Goal: Task Accomplishment & Management: Complete application form

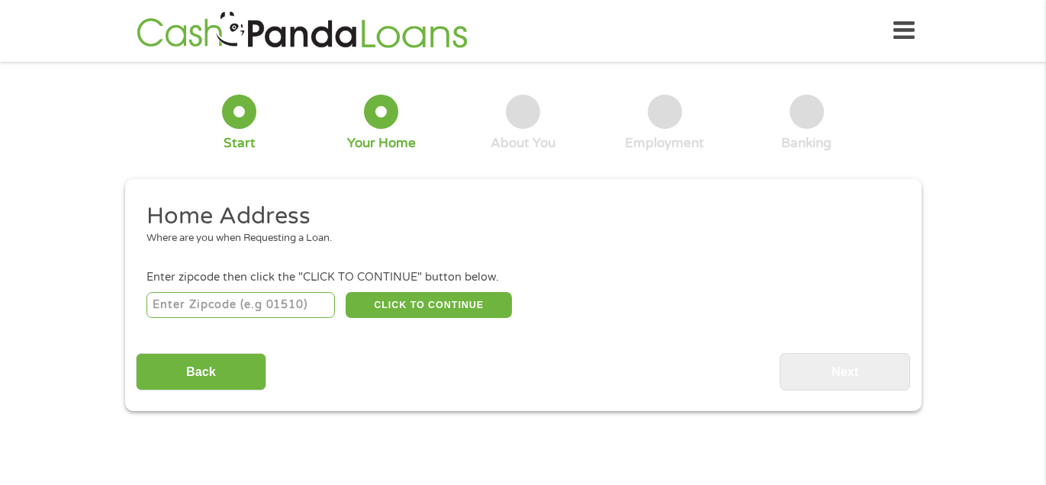
click at [297, 314] on input "number" at bounding box center [241, 305] width 188 height 26
type input "39208"
click at [449, 308] on button "CLICK TO CONTINUE" at bounding box center [429, 305] width 166 height 26
type input "39208"
type input "Pearl"
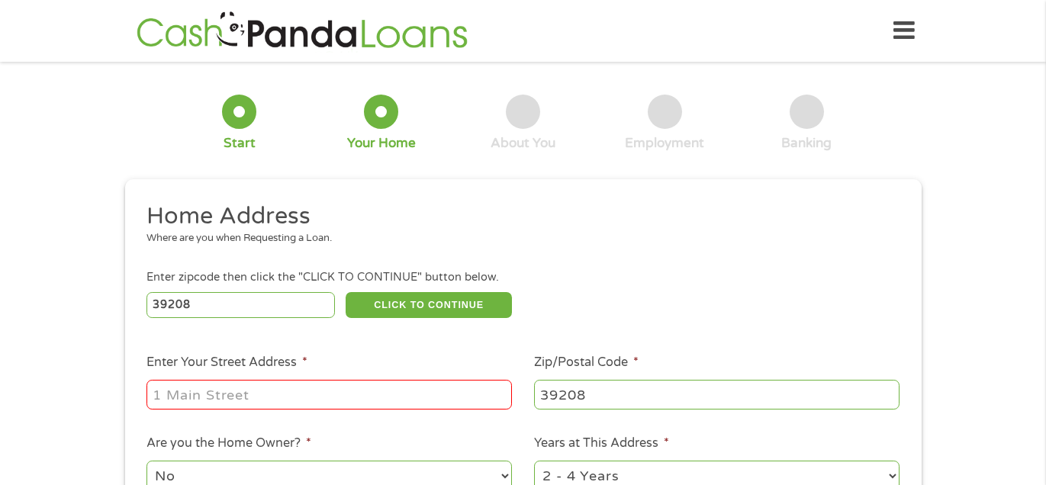
click at [441, 411] on div at bounding box center [330, 395] width 366 height 35
click at [446, 391] on input "Enter Your Street Address *" at bounding box center [330, 394] width 366 height 29
type input "[STREET_ADDRESS]"
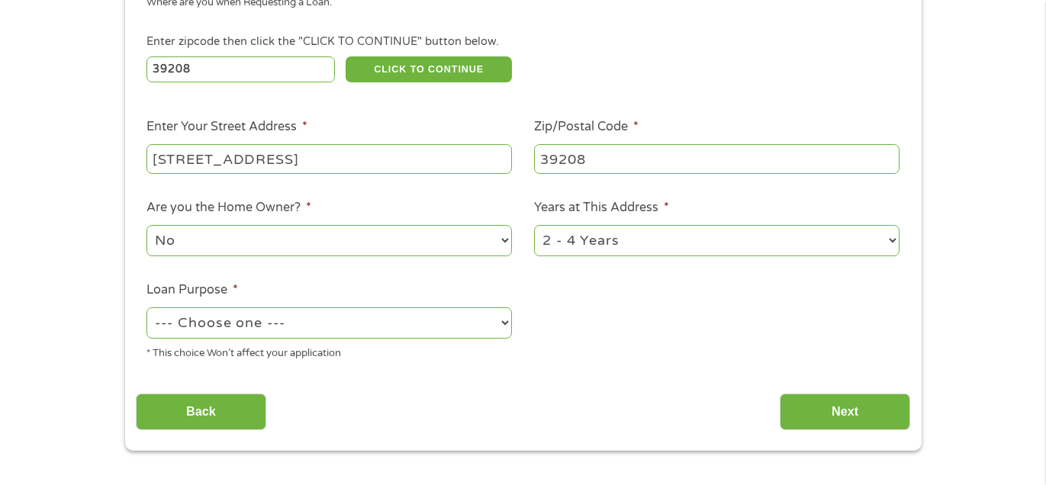
scroll to position [237, 0]
click at [481, 317] on select "--- Choose one --- Pay Bills Debt Consolidation Home Improvement Major Purchase…" at bounding box center [330, 322] width 366 height 31
select select "paybills"
click at [147, 308] on select "--- Choose one --- Pay Bills Debt Consolidation Home Improvement Major Purchase…" at bounding box center [330, 322] width 366 height 31
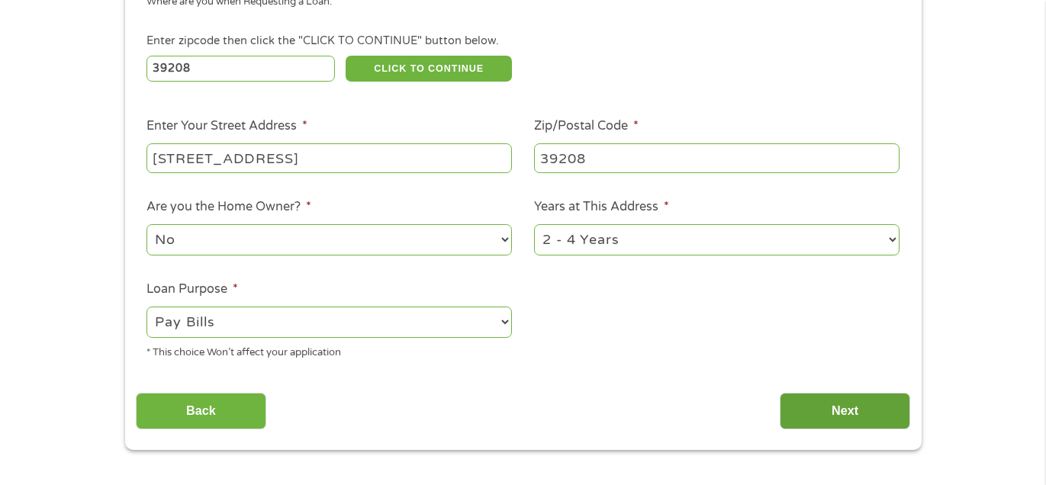
click at [852, 396] on input "Next" at bounding box center [845, 411] width 130 height 37
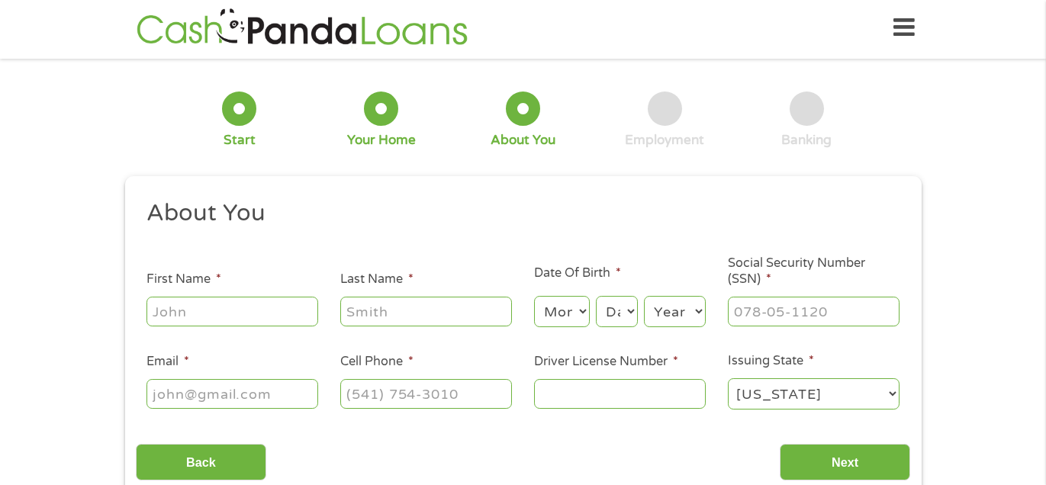
scroll to position [0, 0]
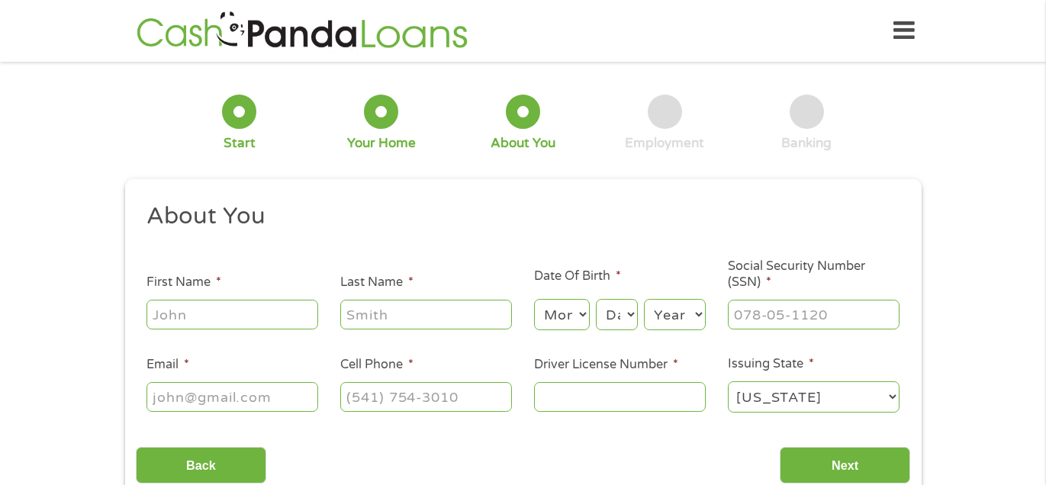
click at [234, 319] on input "First Name *" at bounding box center [233, 314] width 172 height 29
type input "[PERSON_NAME]"
type input "[EMAIL_ADDRESS][DOMAIN_NAME]"
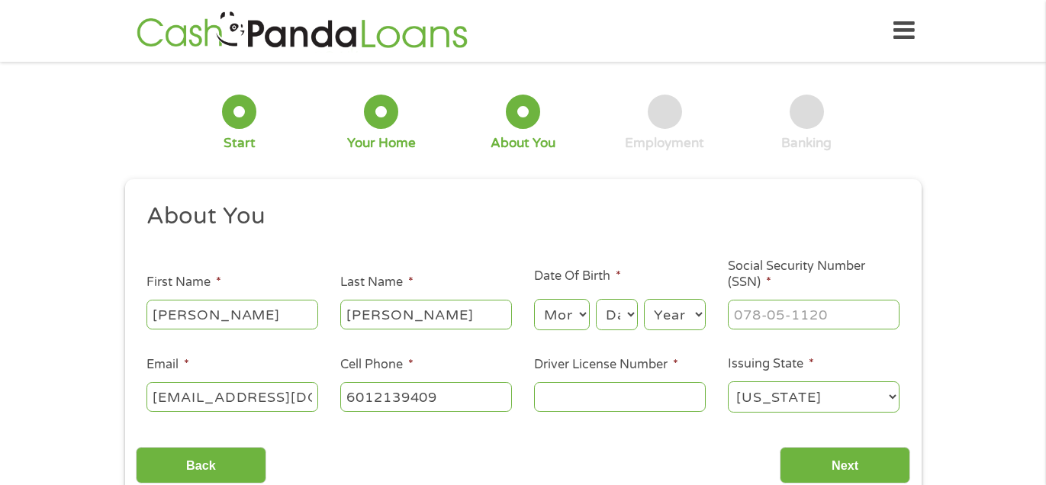
type input "[PHONE_NUMBER]"
click at [290, 394] on input "[EMAIL_ADDRESS][DOMAIN_NAME]" at bounding box center [233, 396] width 172 height 29
type input "[EMAIL_ADDRESS][DOMAIN_NAME]"
click at [565, 317] on select "Month 1 2 3 4 5 6 7 8 9 10 11 12" at bounding box center [562, 314] width 56 height 31
select select "11"
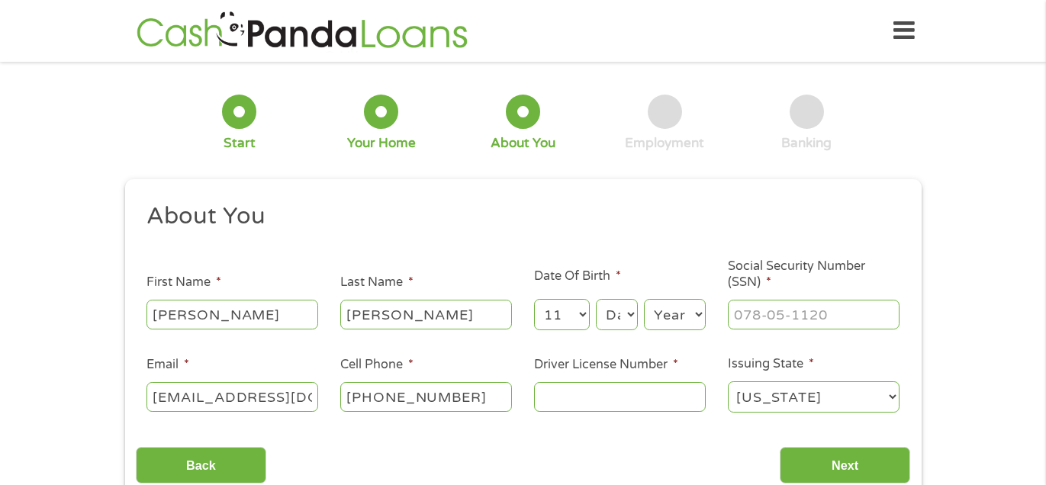
click at [534, 300] on select "Month 1 2 3 4 5 6 7 8 9 10 11 12" at bounding box center [562, 314] width 56 height 31
click at [613, 314] on select "Day 1 2 3 4 5 6 7 8 9 10 11 12 13 14 15 16 17 18 19 20 21 22 23 24 25 26 27 28 …" at bounding box center [616, 314] width 41 height 31
select select "13"
click at [597, 300] on select "Day 1 2 3 4 5 6 7 8 9 10 11 12 13 14 15 16 17 18 19 20 21 22 23 24 25 26 27 28 …" at bounding box center [616, 314] width 41 height 31
click at [664, 308] on select "Year [DATE] 2006 2005 2004 2003 2002 2001 2000 1999 1998 1997 1996 1995 1994 19…" at bounding box center [675, 314] width 62 height 31
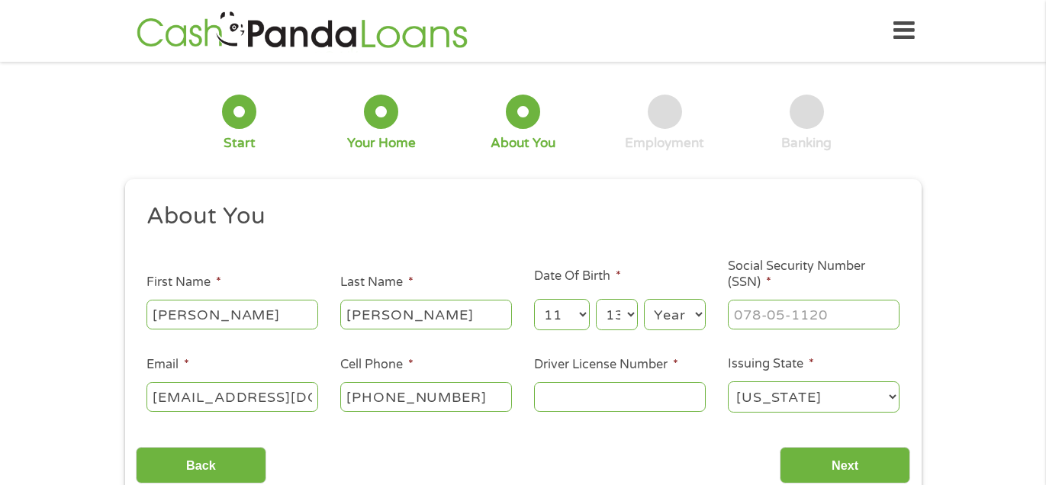
select select "1997"
click at [644, 300] on select "Year [DATE] 2006 2005 2004 2003 2002 2001 2000 1999 1998 1997 1996 1995 1994 19…" at bounding box center [675, 314] width 62 height 31
click at [757, 312] on input "Social Security Number (SSN) *" at bounding box center [814, 314] width 172 height 29
type input "428-83-3583"
click at [594, 406] on input "Driver License Number *" at bounding box center [620, 396] width 172 height 29
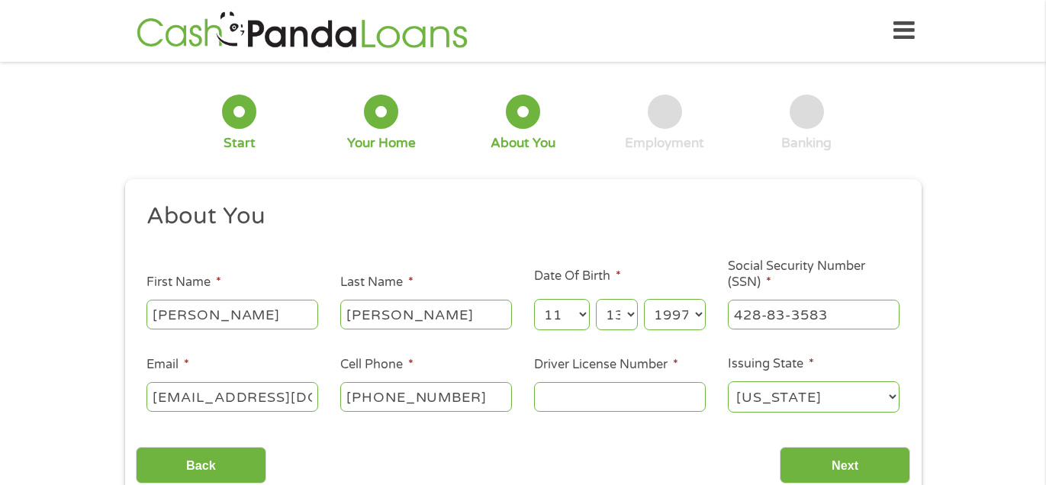
click at [594, 398] on input "Driver License Number *" at bounding box center [620, 396] width 172 height 29
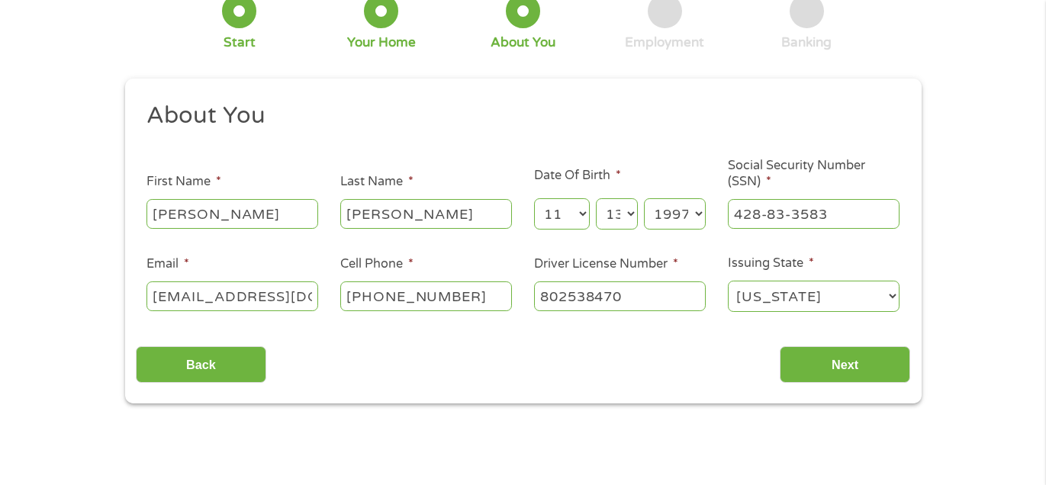
scroll to position [104, 0]
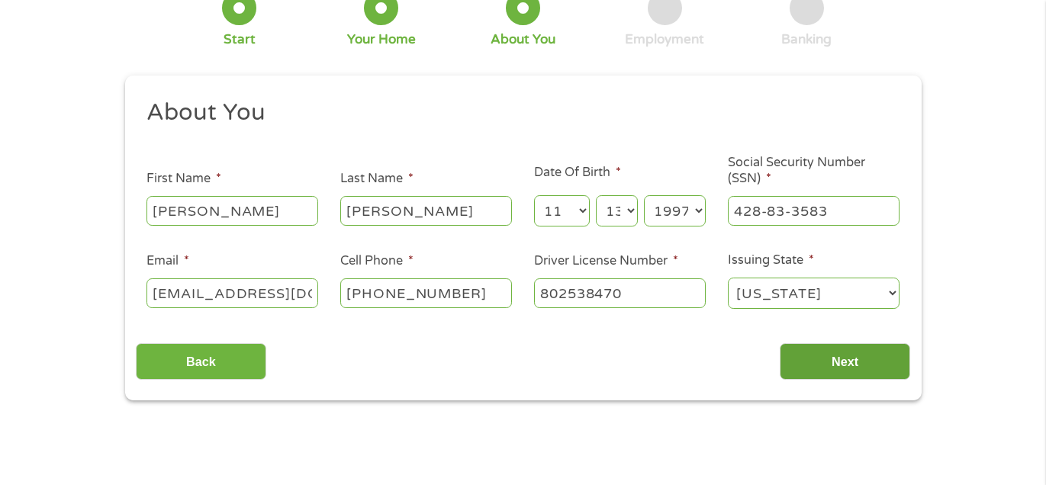
type input "802538470"
click at [817, 369] on input "Next" at bounding box center [845, 361] width 130 height 37
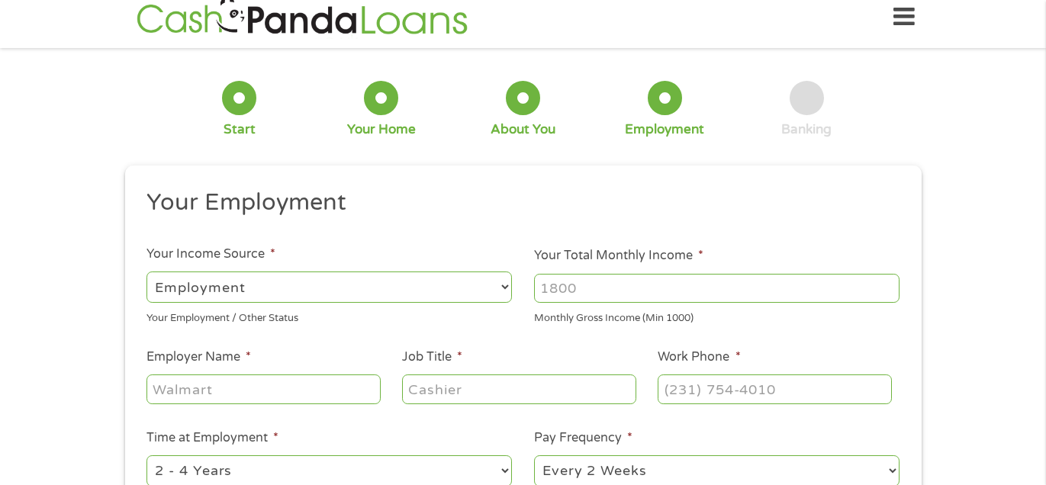
scroll to position [0, 0]
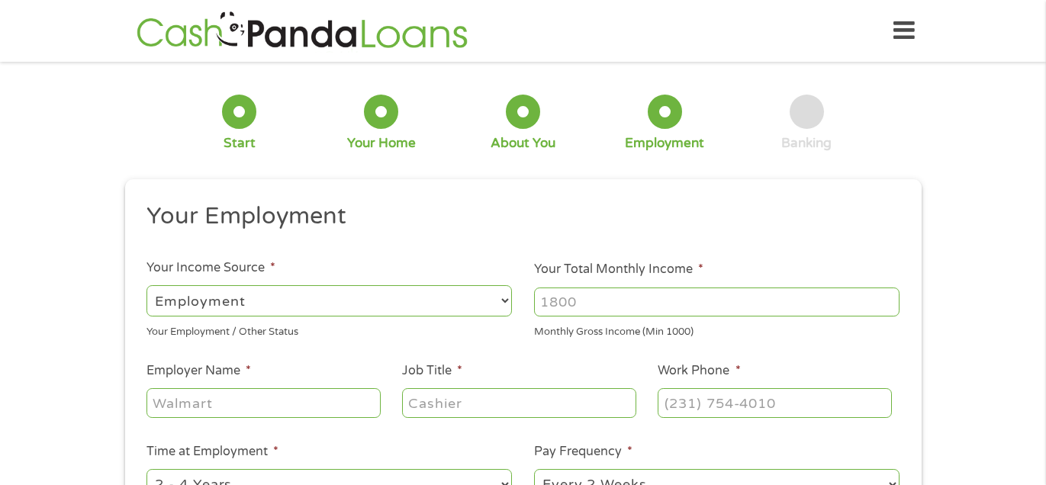
click at [501, 303] on select "--- Choose one --- Employment [DEMOGRAPHIC_DATA] Benefits" at bounding box center [330, 300] width 366 height 31
select select "selfEmployed"
click at [147, 285] on select "--- Choose one --- Employment [DEMOGRAPHIC_DATA] Benefits" at bounding box center [330, 300] width 366 height 31
click at [565, 303] on input "Your Total Monthly Income *" at bounding box center [717, 302] width 366 height 29
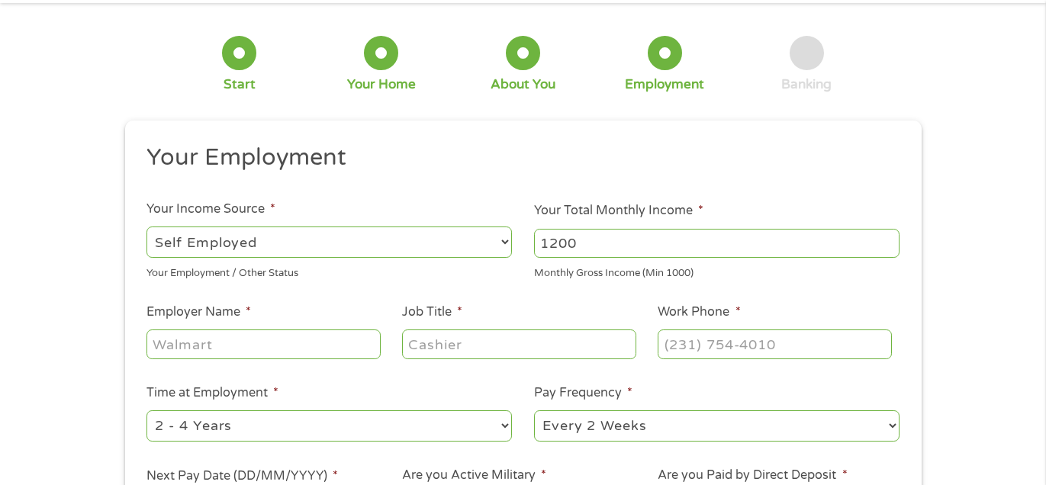
scroll to position [60, 0]
type input "1200"
click at [343, 330] on input "Employer Name *" at bounding box center [264, 342] width 234 height 29
type input "DoorDash"
click at [426, 340] on input "Job Title *" at bounding box center [519, 342] width 234 height 29
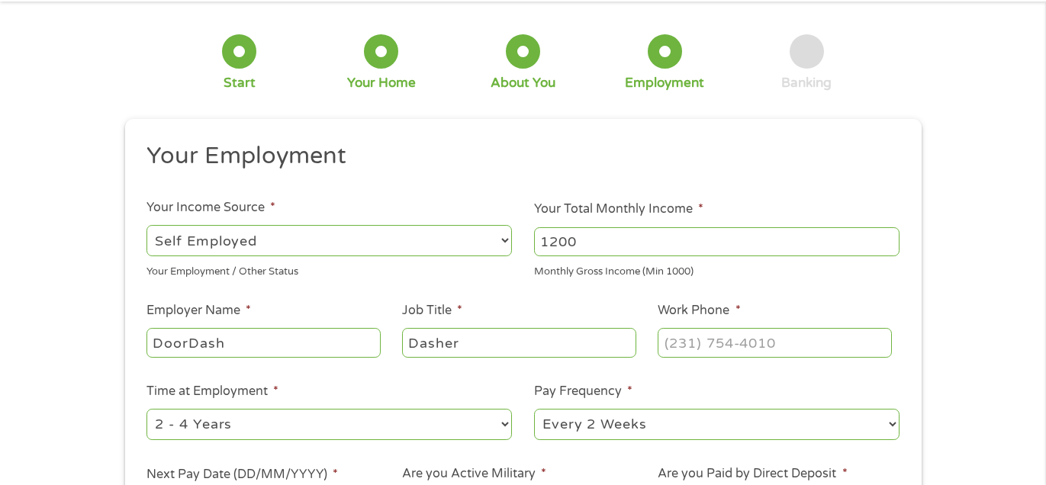
type input "Dasher"
click at [696, 332] on input "Work Phone *" at bounding box center [775, 342] width 234 height 29
type input "[PHONE_NUMBER]"
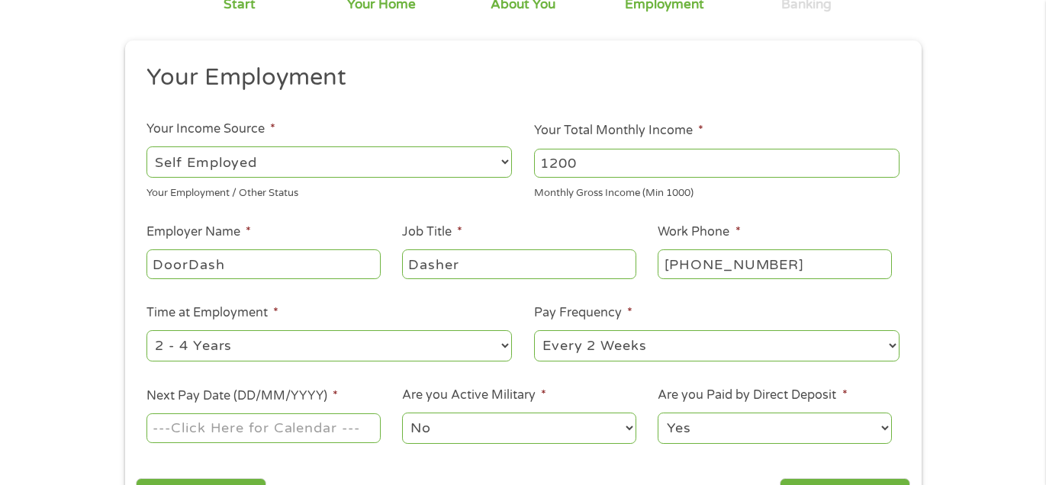
scroll to position [140, 0]
click at [494, 346] on select "--- Choose one --- 1 Year or less 1 - 2 Years 2 - 4 Years Over 4 Years" at bounding box center [330, 344] width 366 height 31
click at [504, 344] on select "--- Choose one --- 1 Year or less 1 - 2 Years 2 - 4 Years Over 4 Years" at bounding box center [330, 344] width 366 height 31
click at [588, 342] on select "--- Choose one --- Every 2 Weeks Every Week Monthly Semi-Monthly" at bounding box center [717, 344] width 366 height 31
select select "weekly"
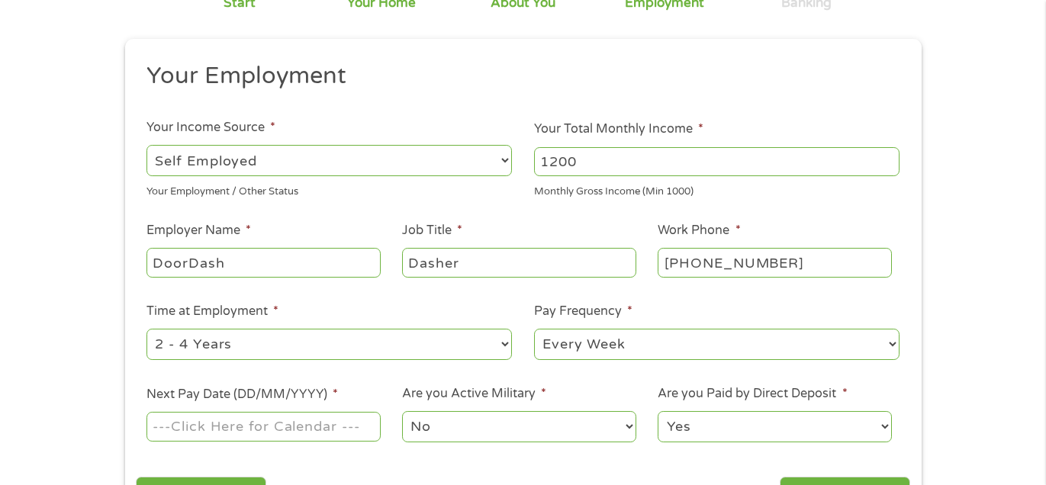
click at [534, 329] on select "--- Choose one --- Every 2 Weeks Every Week Monthly Semi-Monthly" at bounding box center [717, 344] width 366 height 31
click at [359, 430] on input "Next Pay Date (DD/MM/YYYY) *" at bounding box center [264, 426] width 234 height 29
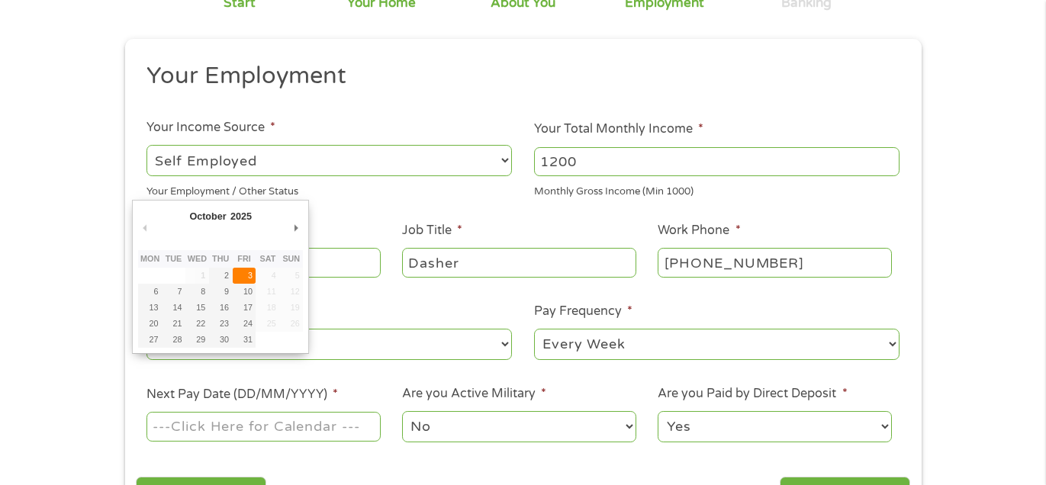
type input "[DATE]"
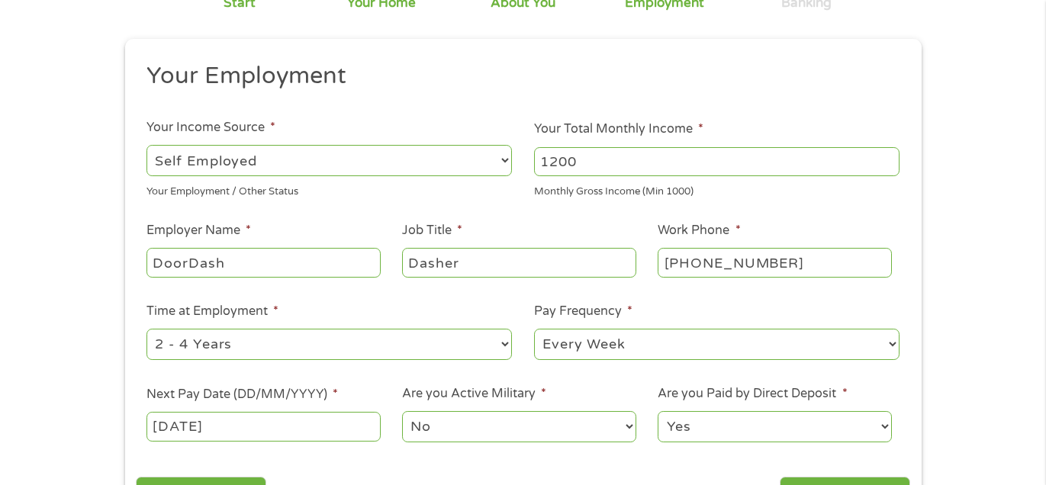
click at [465, 424] on select "No Yes" at bounding box center [519, 426] width 234 height 31
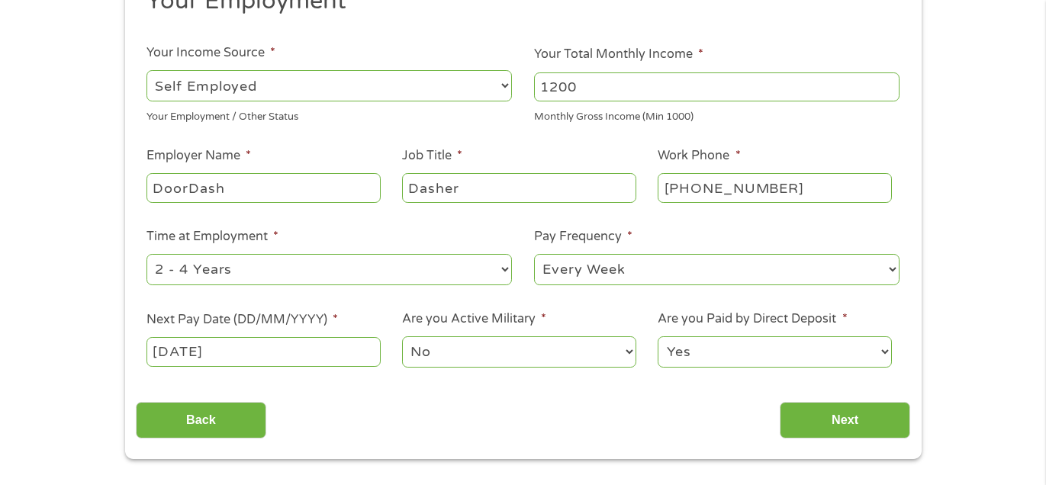
scroll to position [220, 0]
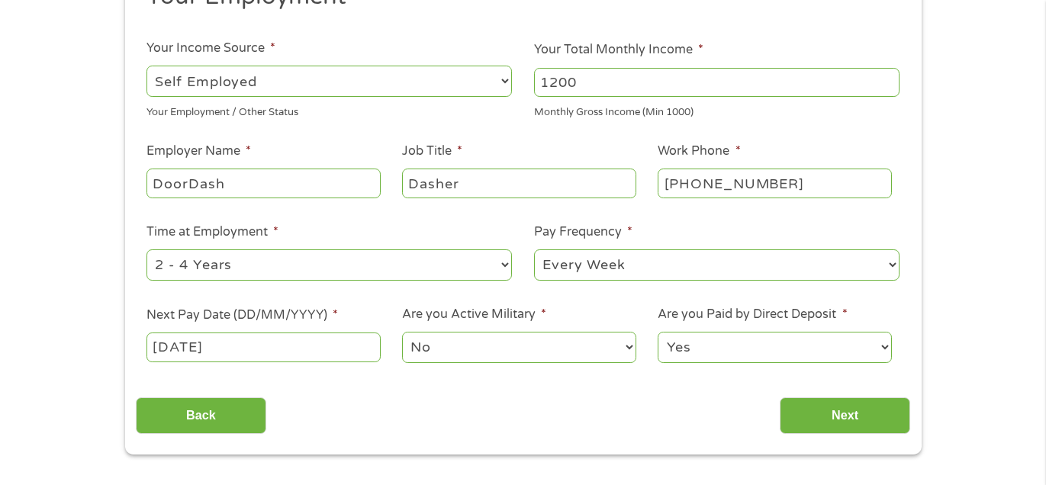
click at [717, 349] on select "Yes No" at bounding box center [775, 347] width 234 height 31
click at [816, 417] on input "Next" at bounding box center [845, 416] width 130 height 37
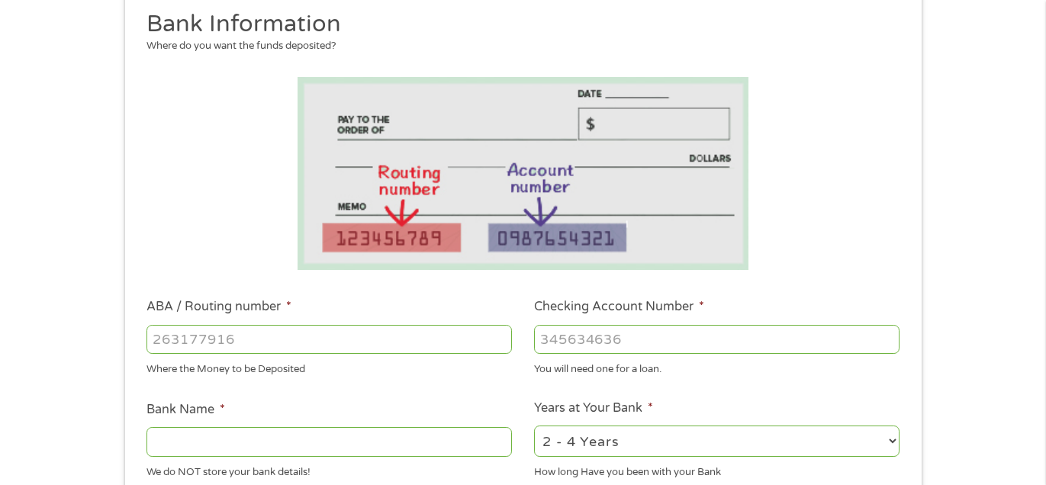
scroll to position [194, 0]
click at [436, 326] on input "ABA / Routing number *" at bounding box center [330, 338] width 366 height 29
